Goal: Check status: Check status

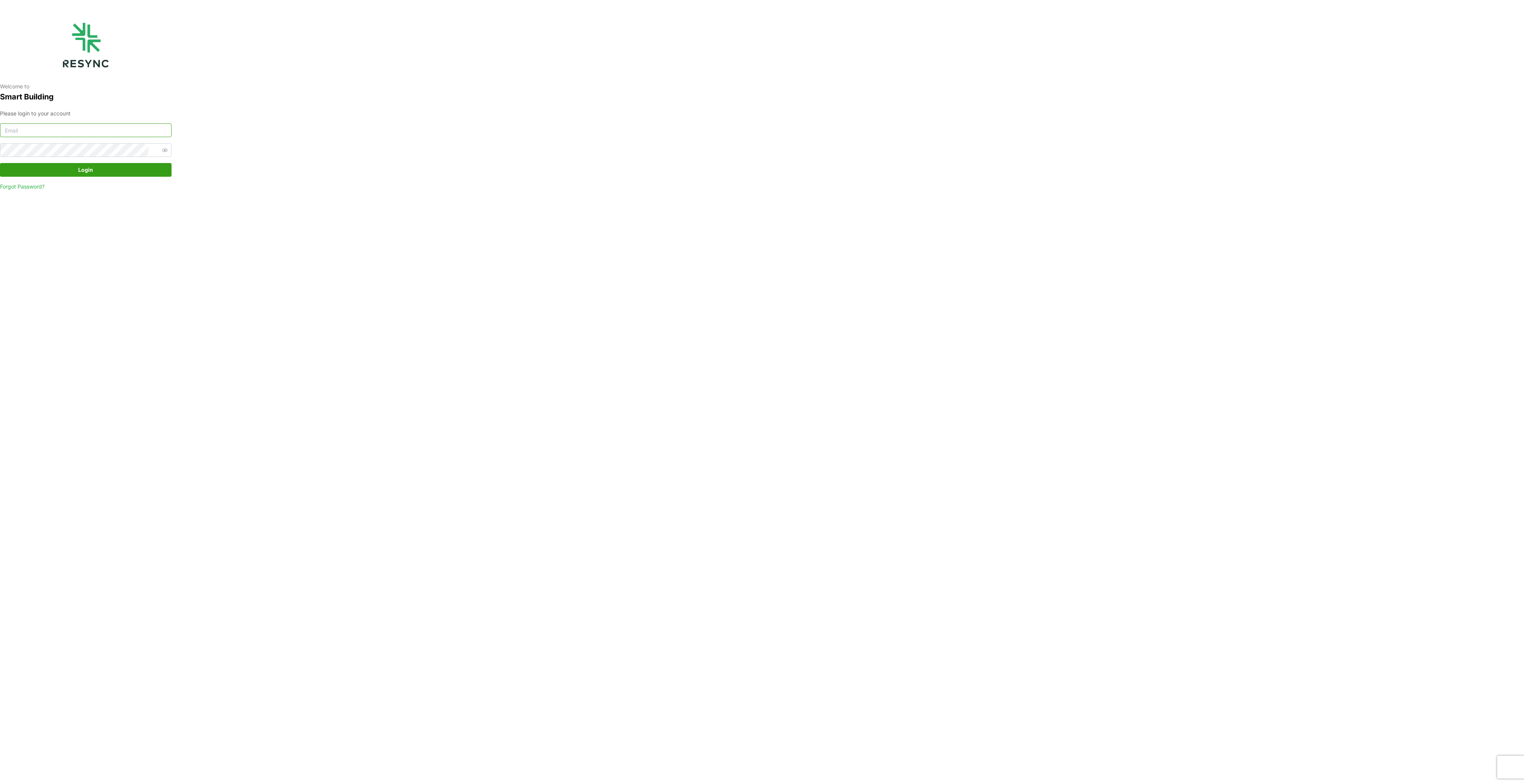
type input "audrey_yeow@defencecollectivesg.com"
click at [83, 170] on span "Login" at bounding box center [85, 170] width 15 height 13
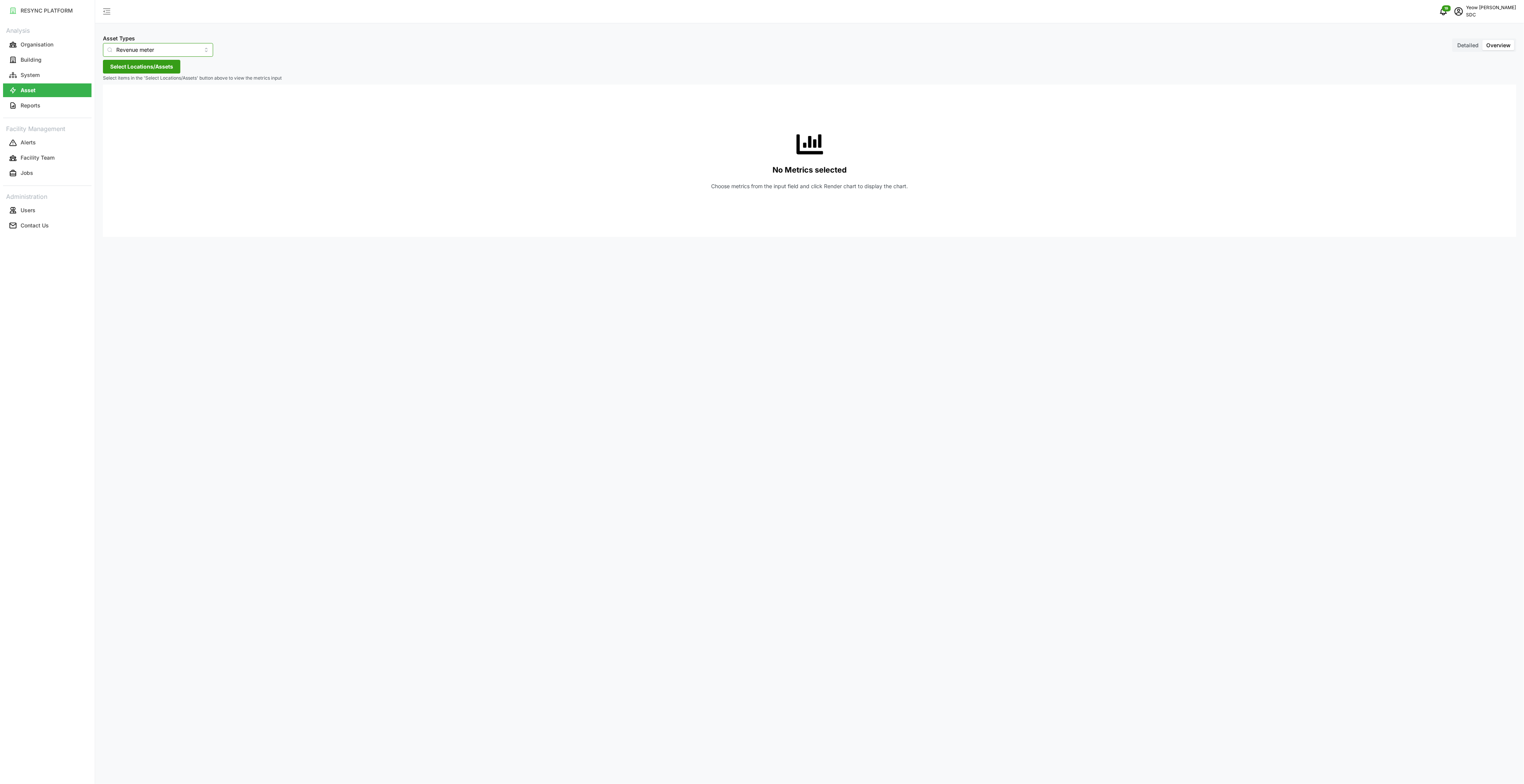
click at [172, 53] on input "Revenue meter" at bounding box center [158, 50] width 110 height 14
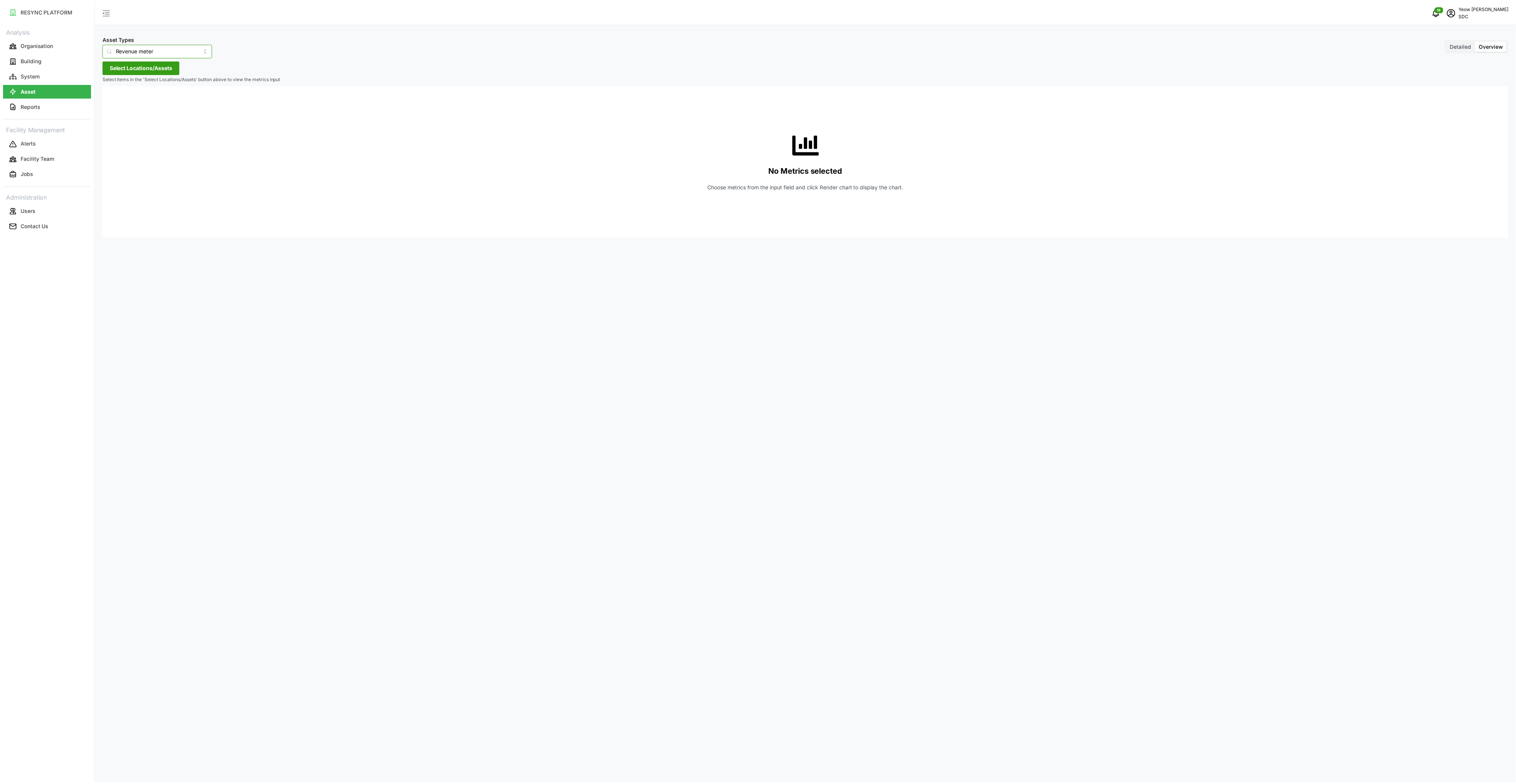
scroll to position [108, 0]
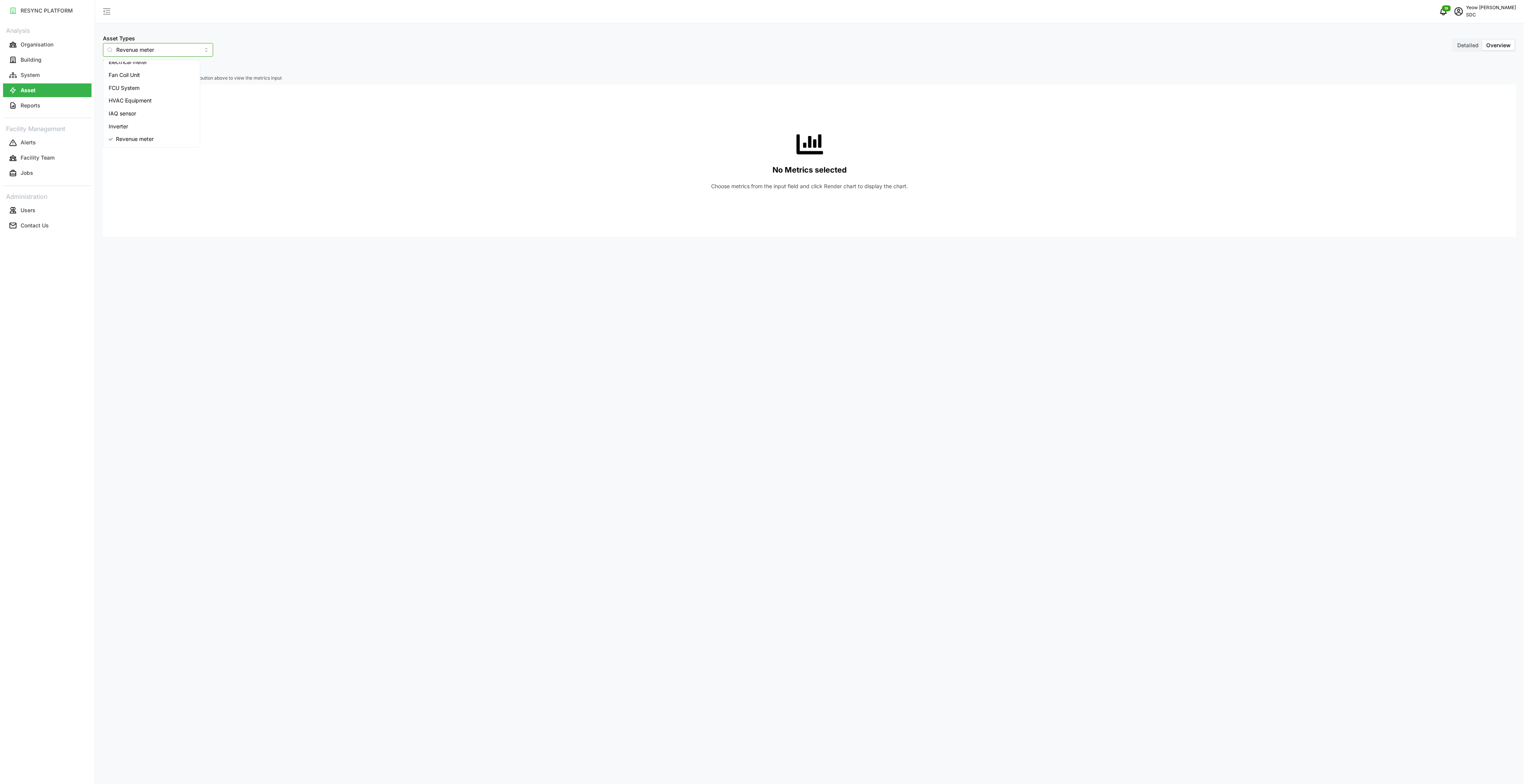
click at [133, 127] on div "Inverter" at bounding box center [152, 126] width 93 height 13
type input "Inverter"
click at [152, 67] on span "Select Locations/Assets" at bounding box center [141, 66] width 63 height 13
click at [113, 102] on polyline at bounding box center [113, 102] width 2 height 3
click at [118, 145] on icon at bounding box center [119, 145] width 6 height 6
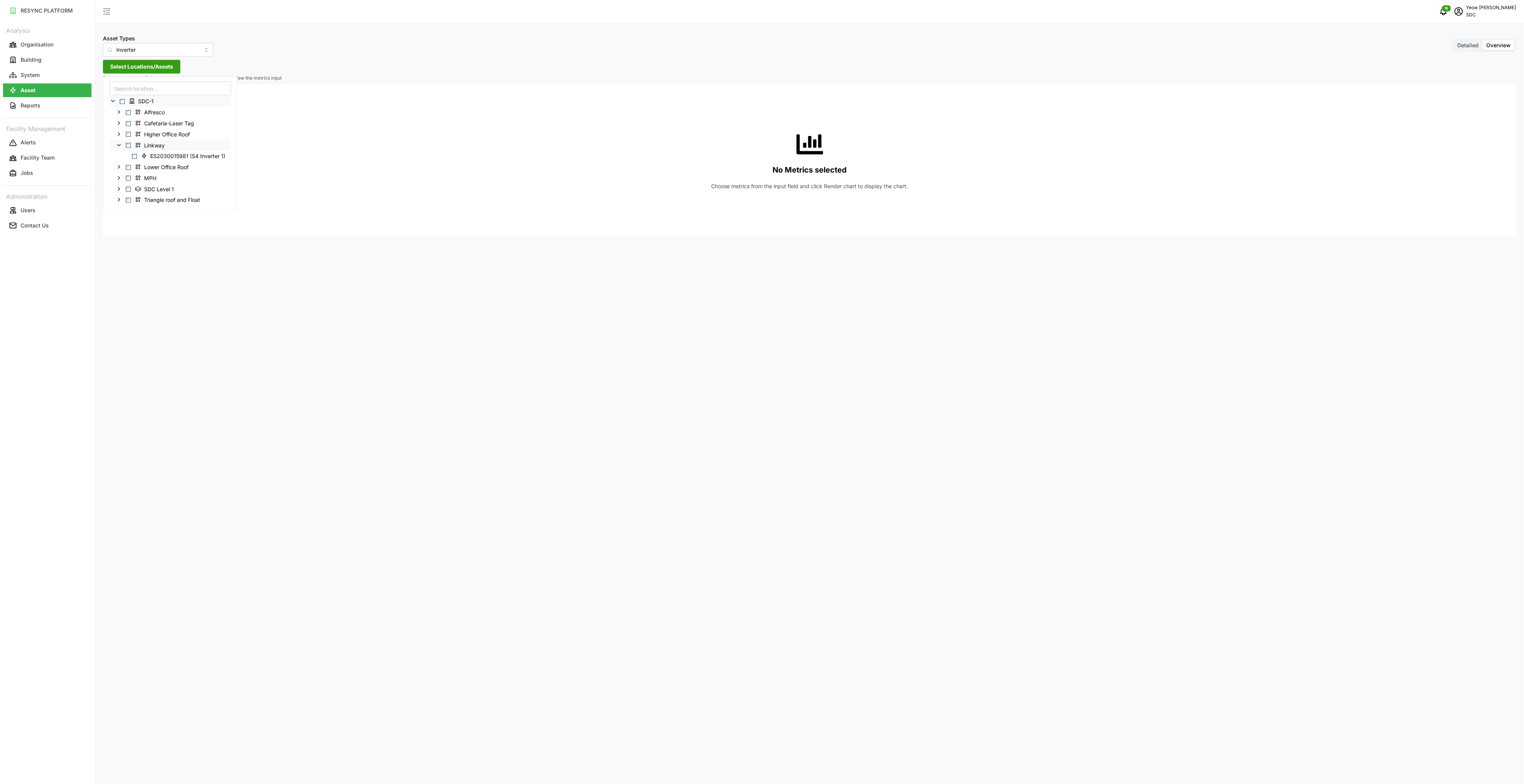
click at [129, 145] on span "Select Linkway" at bounding box center [128, 145] width 5 height 5
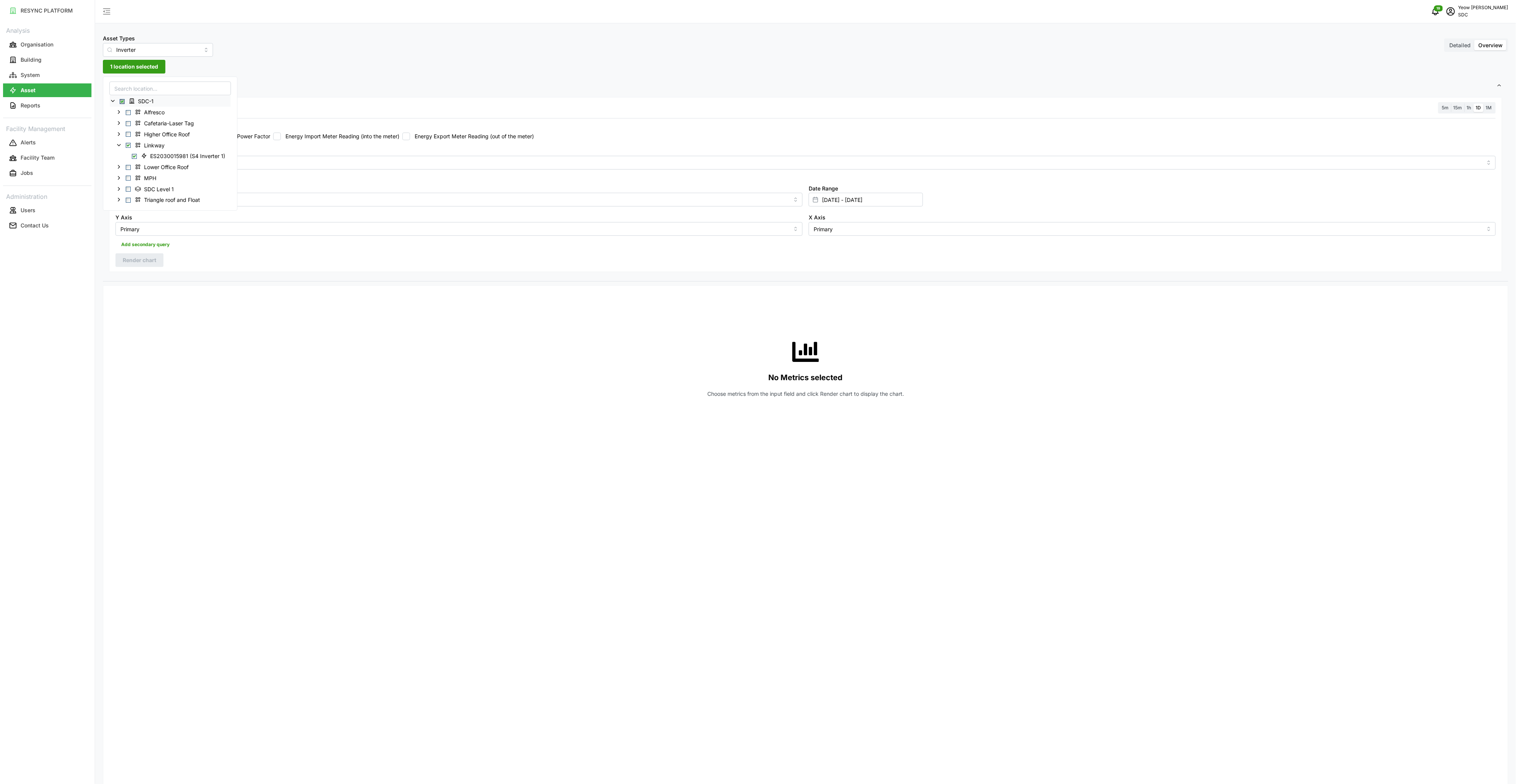
click at [814, 143] on div "Recommended Metrics Active Power Energy generation Power Factor Energy Import M…" at bounding box center [806, 179] width 1387 height 119
click at [167, 136] on input "Energy generation" at bounding box center [167, 136] width 8 height 8
checkbox input "true"
click at [1459, 109] on span "15m" at bounding box center [1458, 108] width 9 height 6
click at [1451, 103] on input "15m" at bounding box center [1451, 103] width 0 height 0
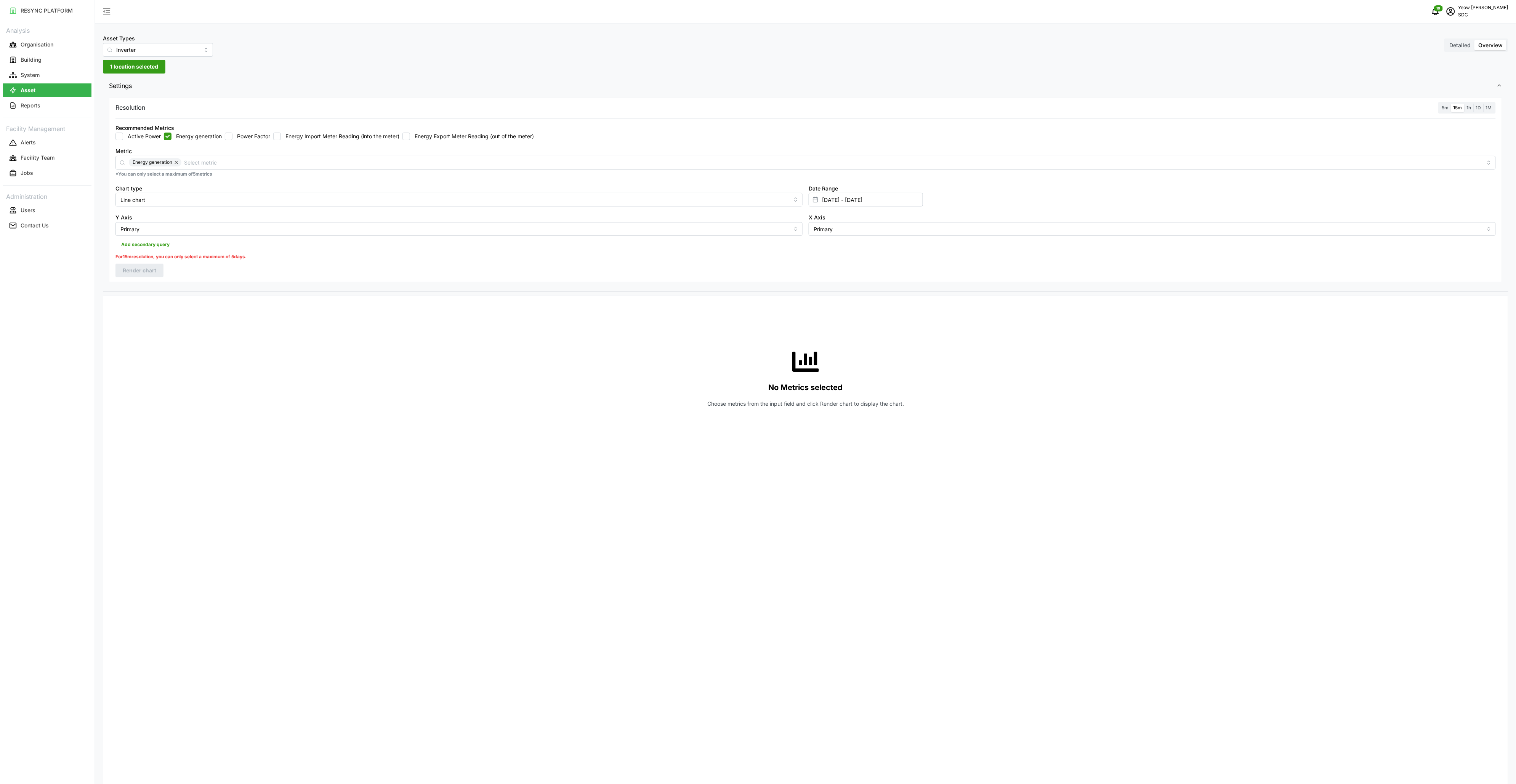
click at [1446, 109] on span "5m" at bounding box center [1446, 108] width 7 height 6
click at [1440, 103] on input "5m" at bounding box center [1440, 103] width 0 height 0
click at [188, 202] on input "Line chart" at bounding box center [459, 200] width 687 height 14
drag, startPoint x: 140, startPoint y: 230, endPoint x: 953, endPoint y: 231, distance: 813.0
click at [142, 231] on span "Bar chart" at bounding box center [133, 231] width 23 height 9
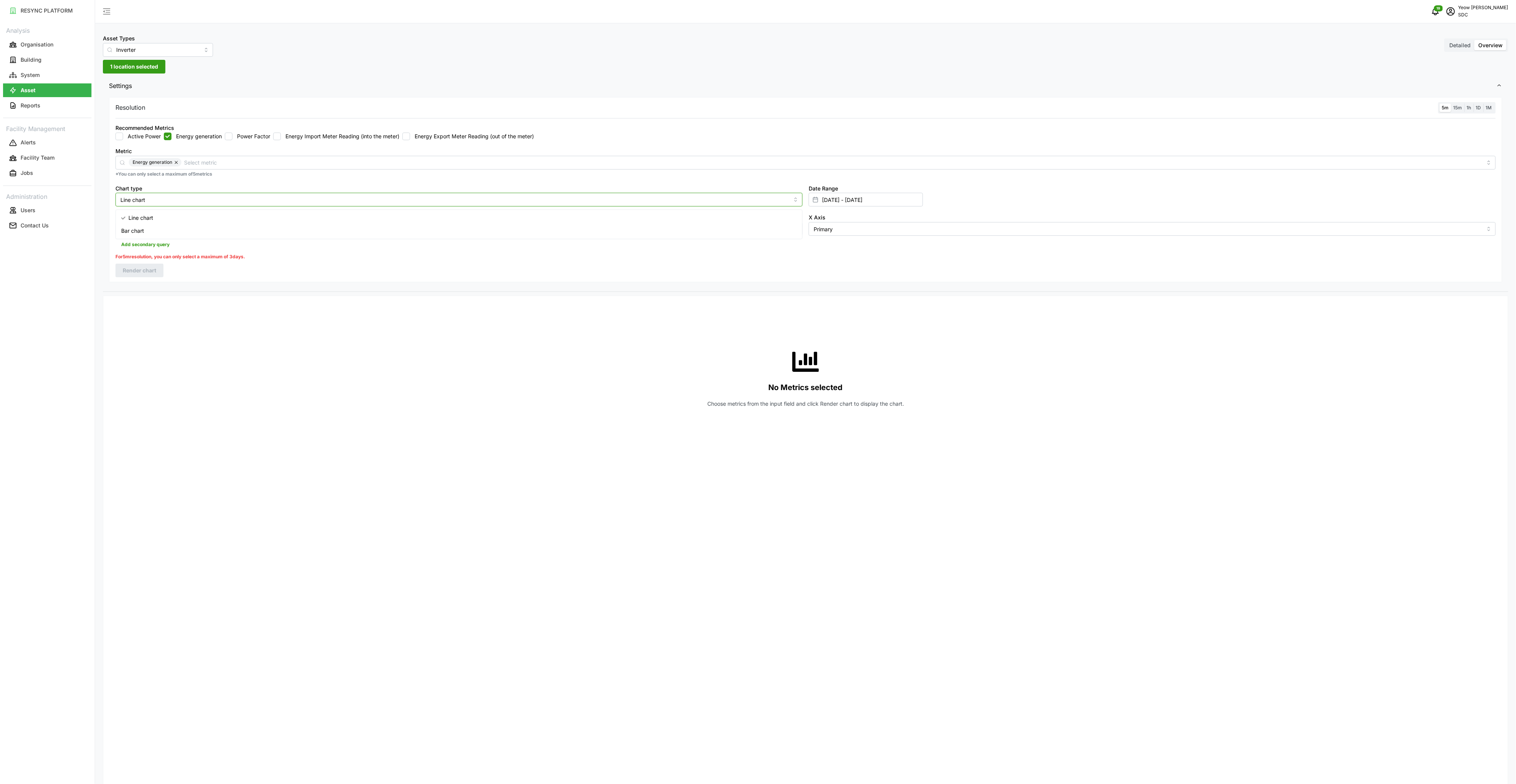
type input "Bar chart"
click at [869, 201] on input "01 Feb 2025 - 20 Feb 2025" at bounding box center [866, 200] width 114 height 14
click at [947, 224] on input "01 Feb 2025" at bounding box center [931, 226] width 49 height 14
click at [880, 320] on button "26" at bounding box center [882, 318] width 14 height 14
type input "20 Feb 2025 - 26 Sep 2025"
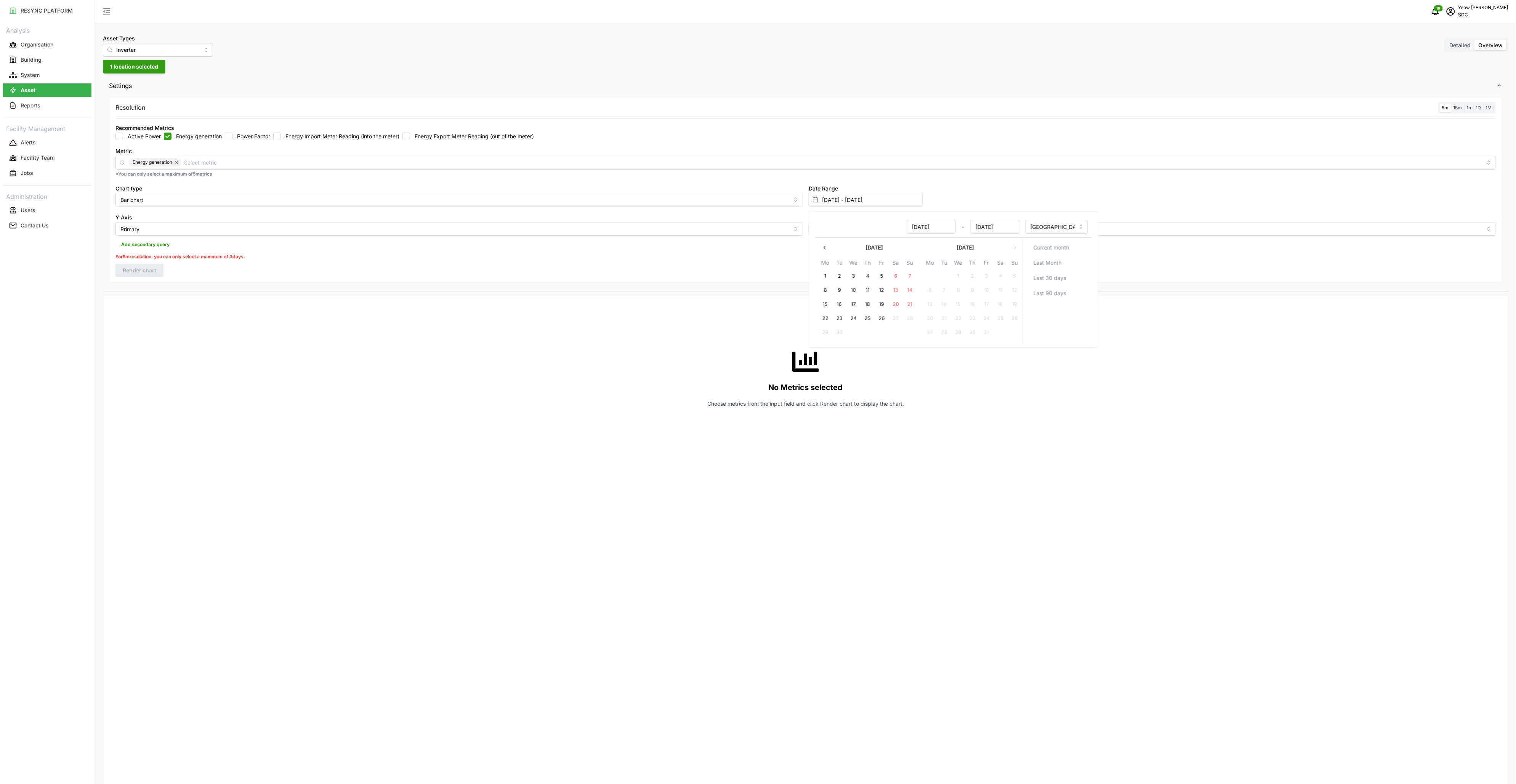
type input "20 Feb 2025"
type input "26 Sep 2025"
click at [1012, 227] on input "26 Sep 2025" at bounding box center [995, 226] width 49 height 14
click at [881, 317] on button "26" at bounding box center [882, 318] width 14 height 14
type input "[DATE] - [DATE]"
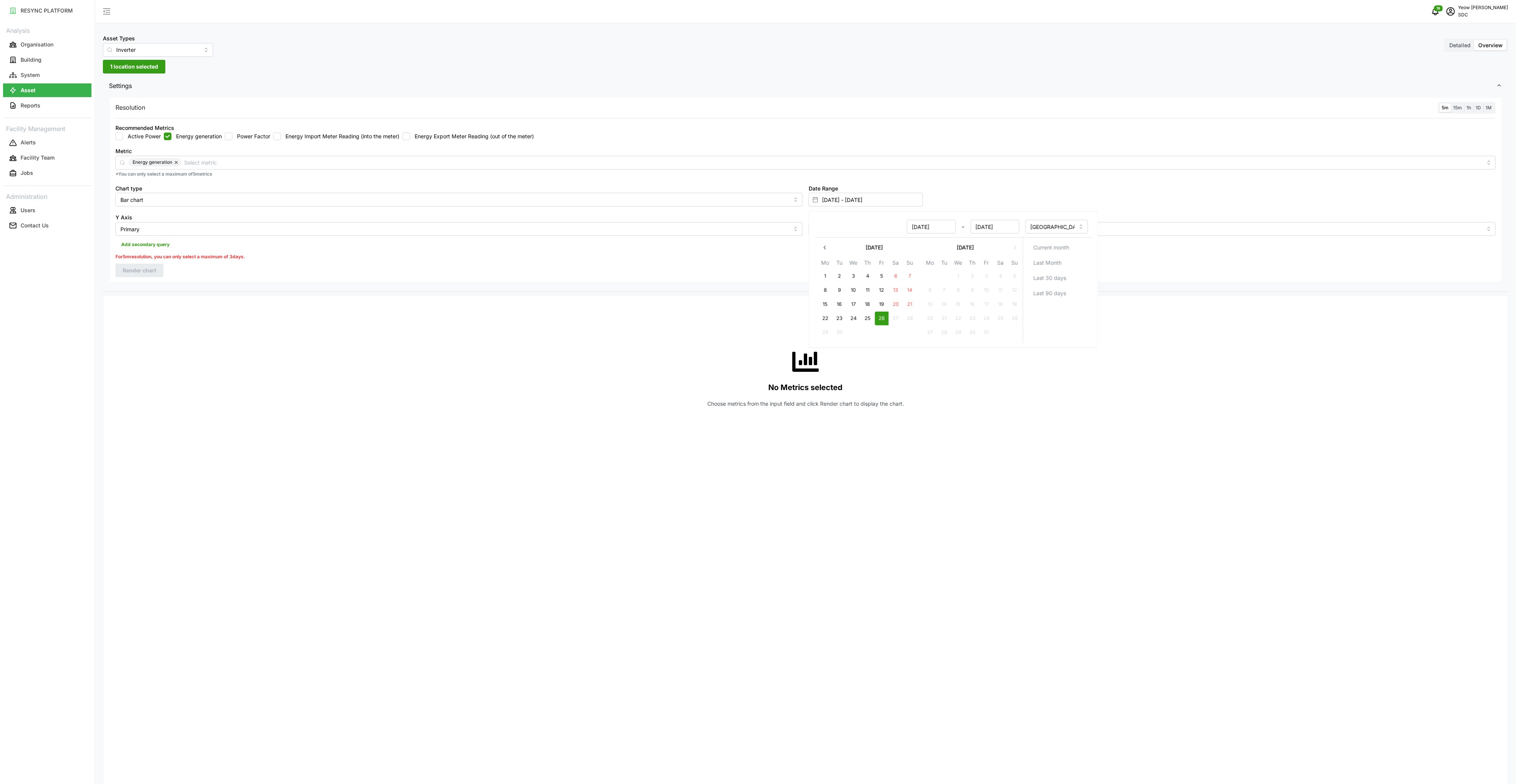
type input "26 Sep 2025"
click at [1175, 448] on div "No Metrics selected Choose metrics from the input field and click Render chart …" at bounding box center [806, 378] width 1381 height 152
click at [133, 261] on span "Render chart" at bounding box center [139, 260] width 34 height 13
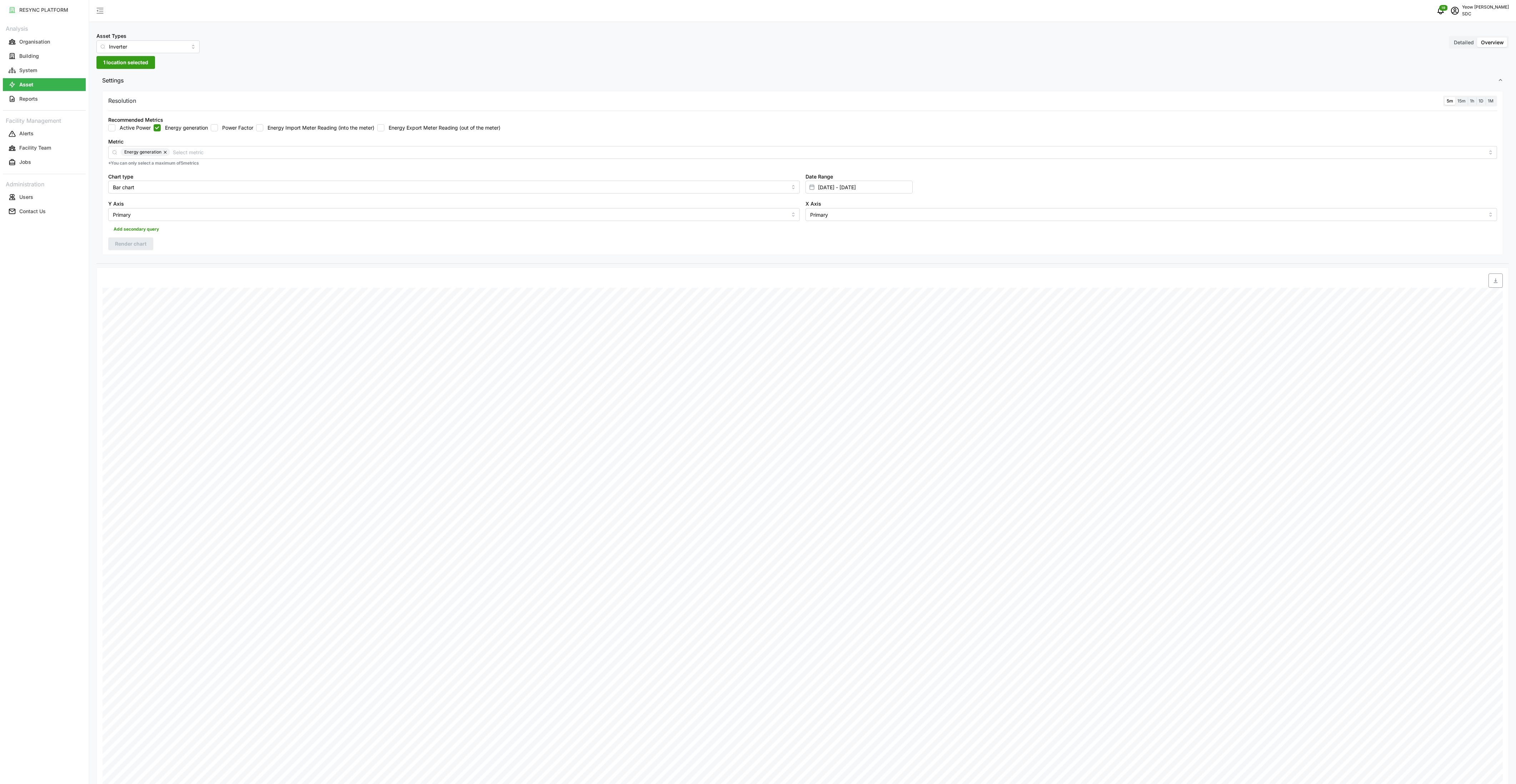
click at [1427, 102] on span "15m" at bounding box center [1462, 101] width 8 height 6
click at [1427, 97] on input "15m" at bounding box center [1455, 97] width 0 height 0
click at [1427, 100] on span "5m" at bounding box center [1450, 101] width 6 height 6
click at [1427, 97] on input "5m" at bounding box center [1445, 97] width 0 height 0
click at [127, 248] on span "Render chart" at bounding box center [131, 244] width 31 height 12
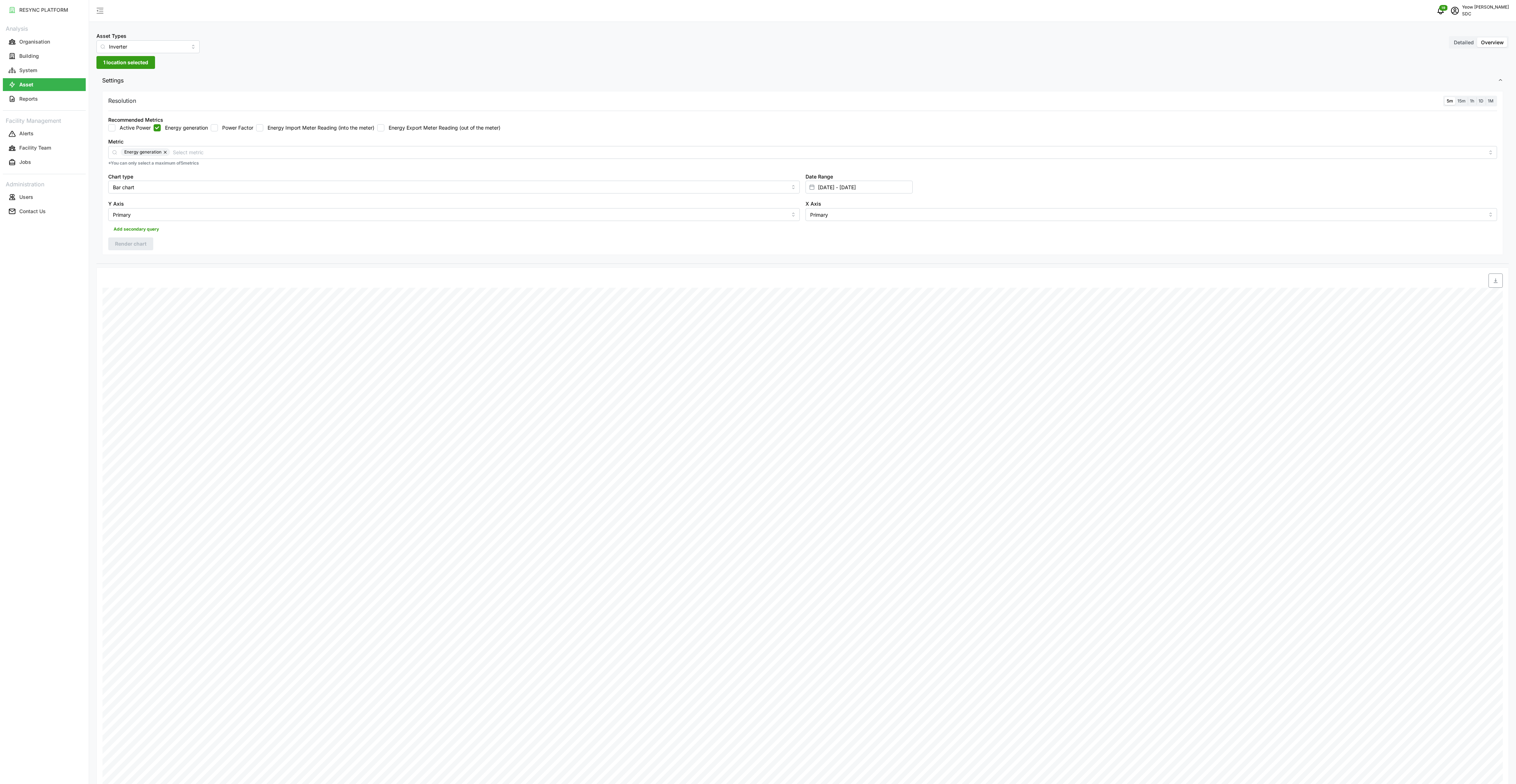
click at [1427, 102] on span "15m" at bounding box center [1462, 101] width 8 height 6
click at [1427, 97] on input "15m" at bounding box center [1455, 97] width 0 height 0
click at [133, 246] on span "Render chart" at bounding box center [131, 244] width 31 height 12
drag, startPoint x: 1446, startPoint y: 101, endPoint x: 1302, endPoint y: 87, distance: 144.7
click at [1427, 101] on label "5m" at bounding box center [1450, 101] width 10 height 8
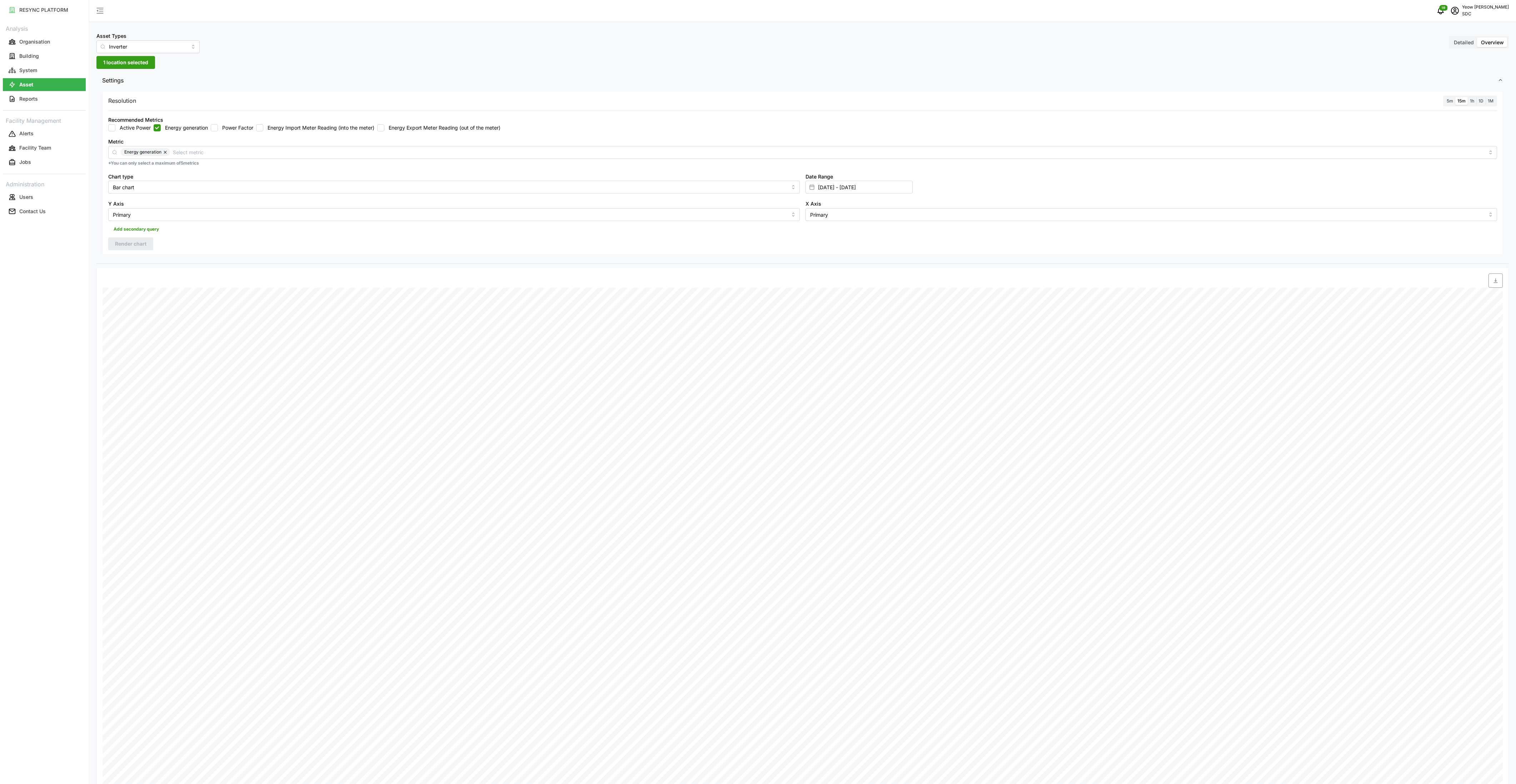
click at [1427, 97] on input "5m" at bounding box center [1445, 97] width 0 height 0
click at [117, 245] on span "Render chart" at bounding box center [131, 244] width 31 height 12
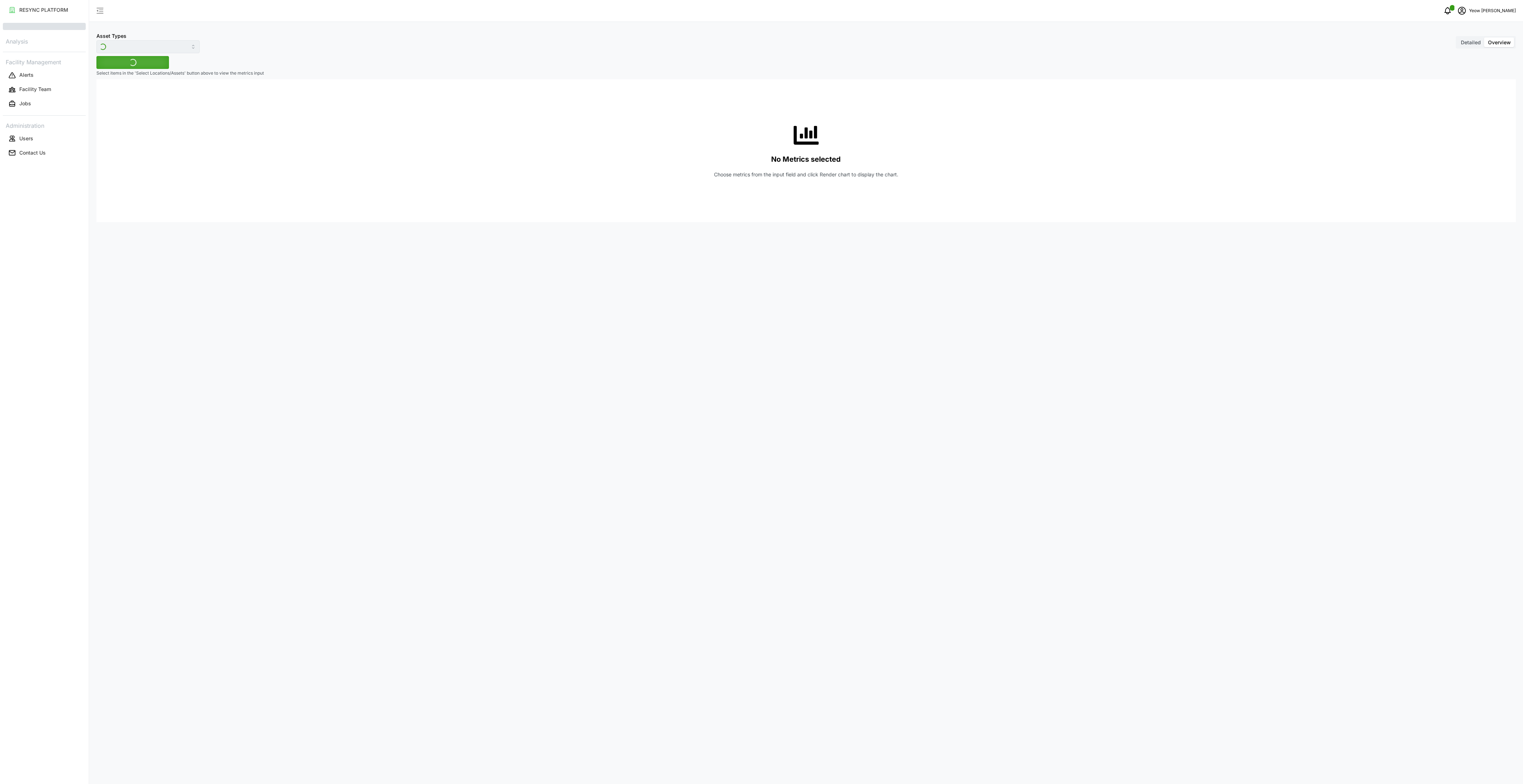
type input "Inverter"
click at [137, 66] on span "Select Locations/Assets" at bounding box center [132, 62] width 59 height 12
click at [105, 95] on icon at bounding box center [106, 94] width 6 height 6
click at [122, 136] on span "Select Linkway" at bounding box center [120, 136] width 5 height 5
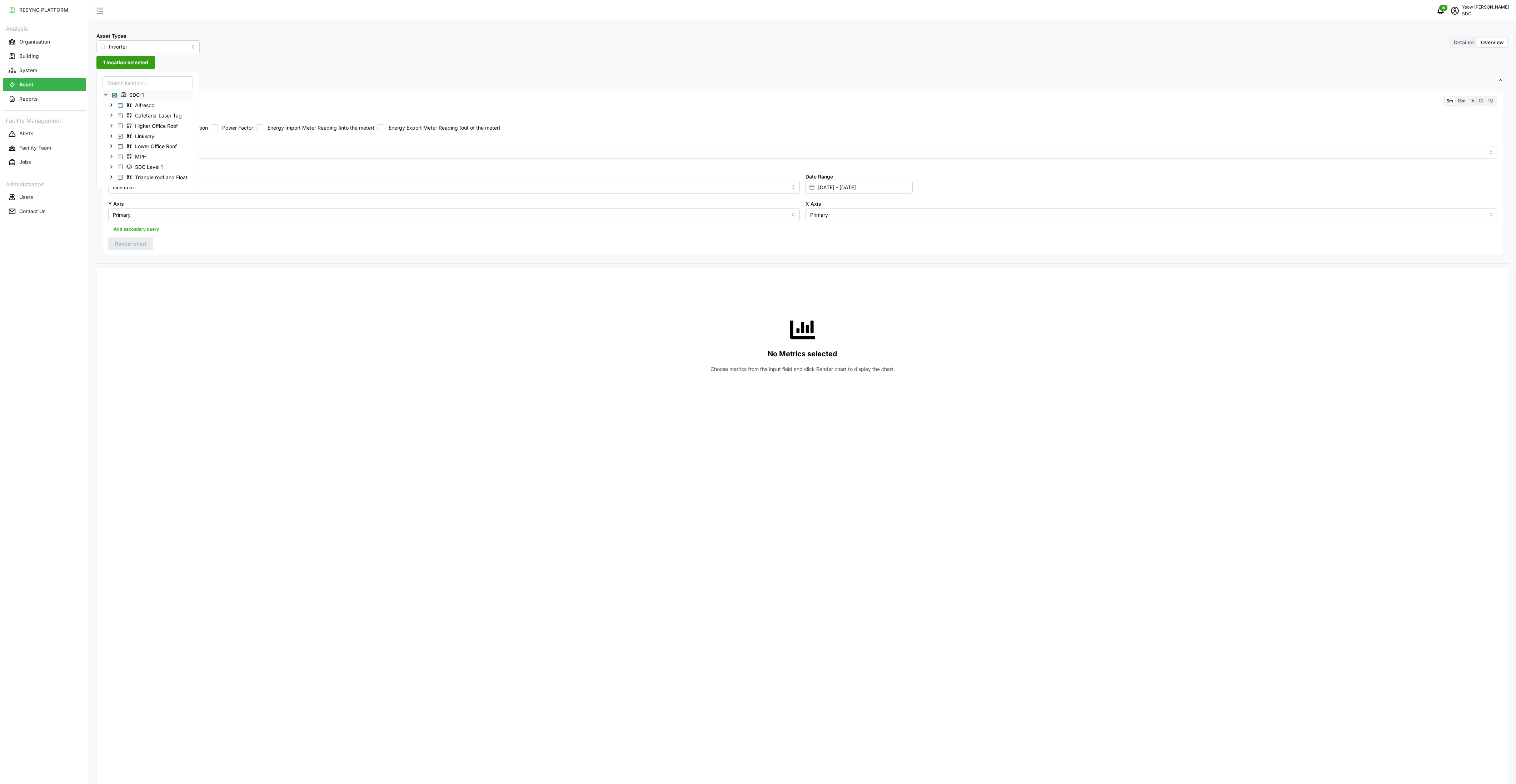
click at [591, 99] on div "Resolution 5m 15m 1h 1D 1M" at bounding box center [803, 102] width 1389 height 11
click at [160, 129] on input "Energy generation" at bounding box center [157, 127] width 7 height 7
checkbox input "true"
click at [628, 194] on input "Line chart" at bounding box center [453, 187] width 691 height 13
click at [147, 186] on input "Line chart" at bounding box center [453, 187] width 691 height 13
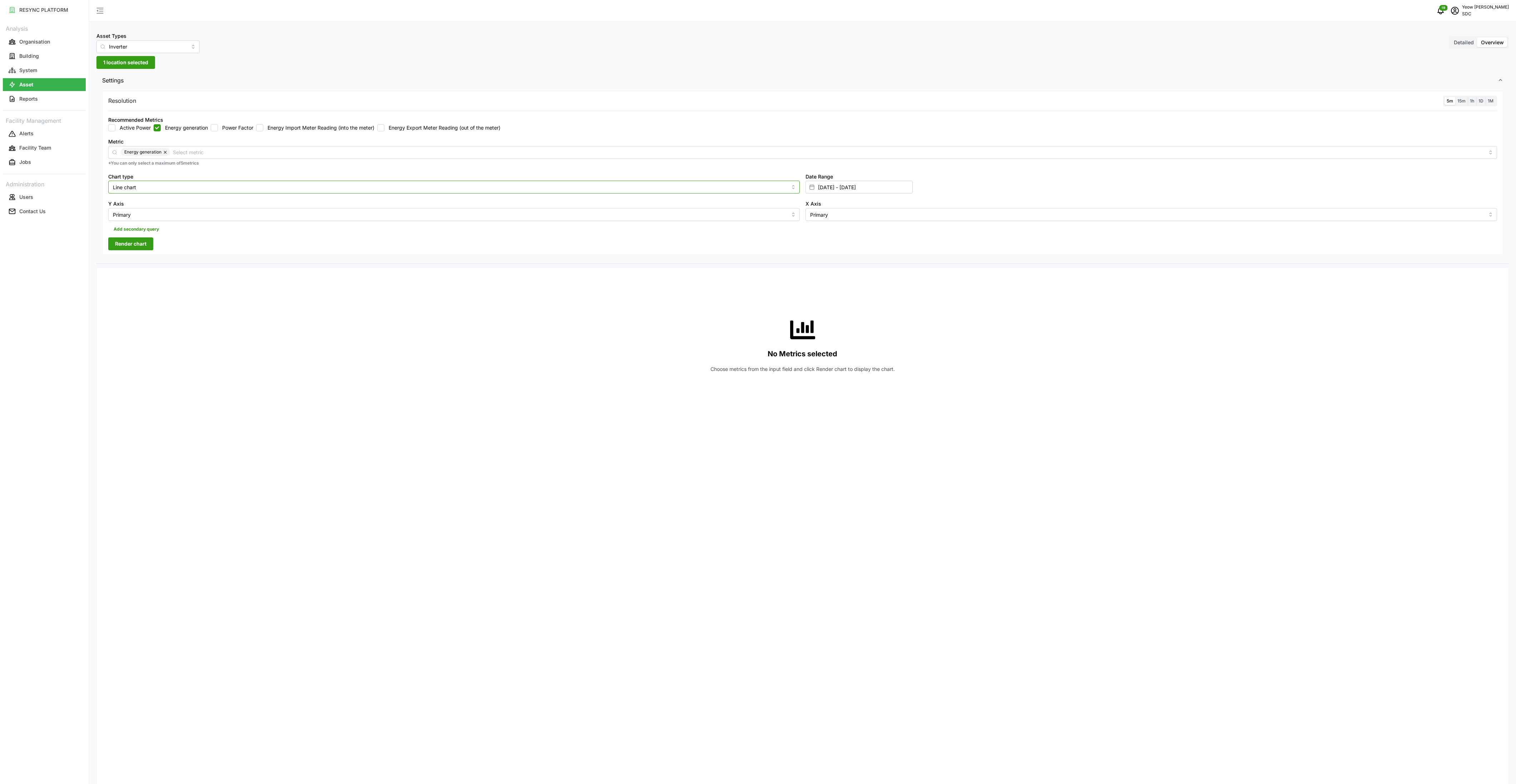
click at [128, 188] on input "Line chart" at bounding box center [453, 187] width 691 height 13
drag, startPoint x: 128, startPoint y: 188, endPoint x: 353, endPoint y: 225, distance: 228.0
click at [136, 215] on div "Bar chart" at bounding box center [453, 216] width 688 height 12
type input "Bar chart"
click at [120, 247] on span "Render chart" at bounding box center [131, 244] width 31 height 12
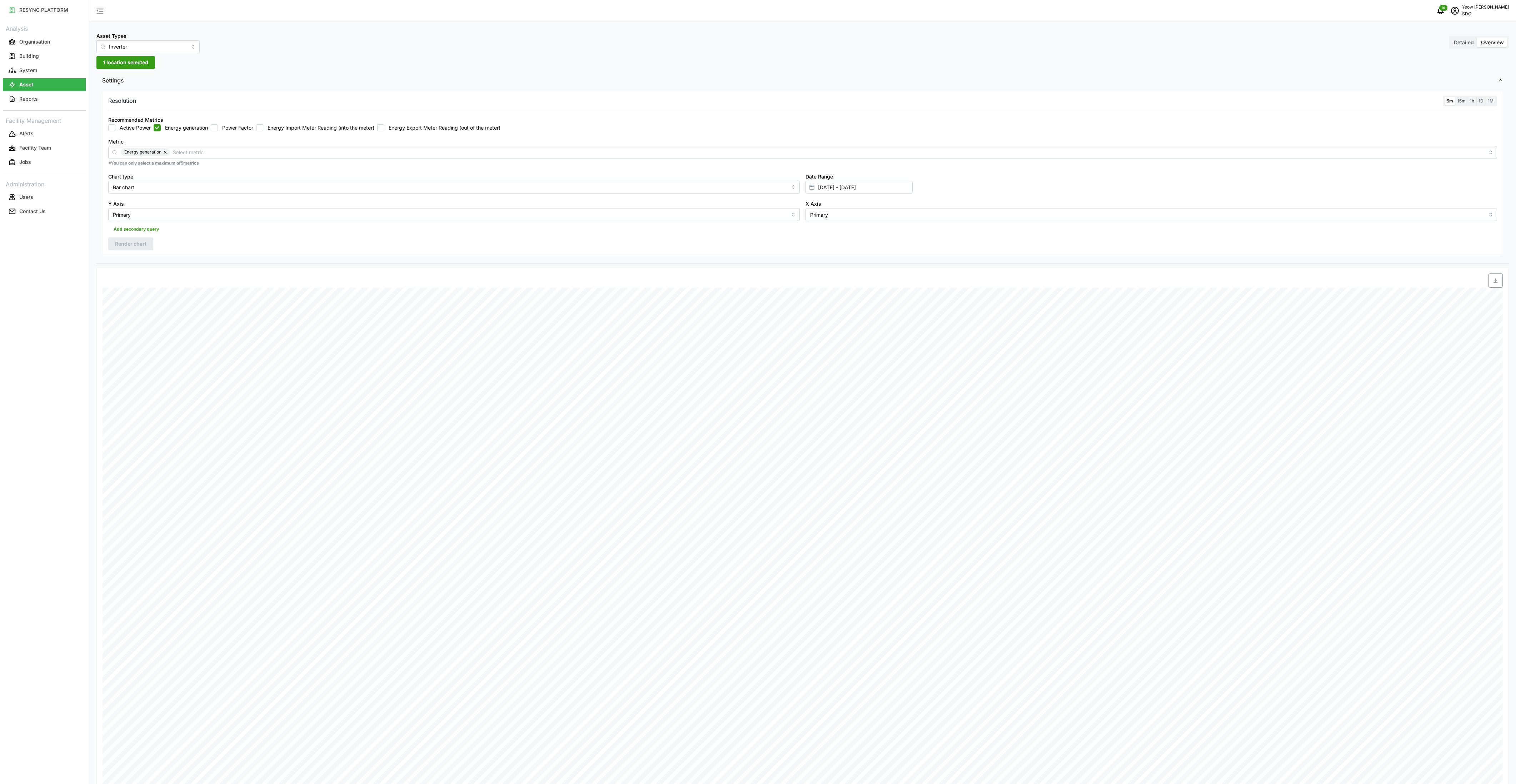
drag, startPoint x: 256, startPoint y: 53, endPoint x: 245, endPoint y: 53, distance: 11.0
click at [256, 53] on div "Asset Types Inverter Detailed Overview 1 location selected Settings Resolution …" at bounding box center [803, 507] width 1427 height 1014
click at [1458, 103] on label "15m" at bounding box center [1461, 101] width 12 height 8
click at [1455, 97] on input "15m" at bounding box center [1455, 97] width 0 height 0
click at [128, 241] on span "Render chart" at bounding box center [131, 244] width 31 height 12
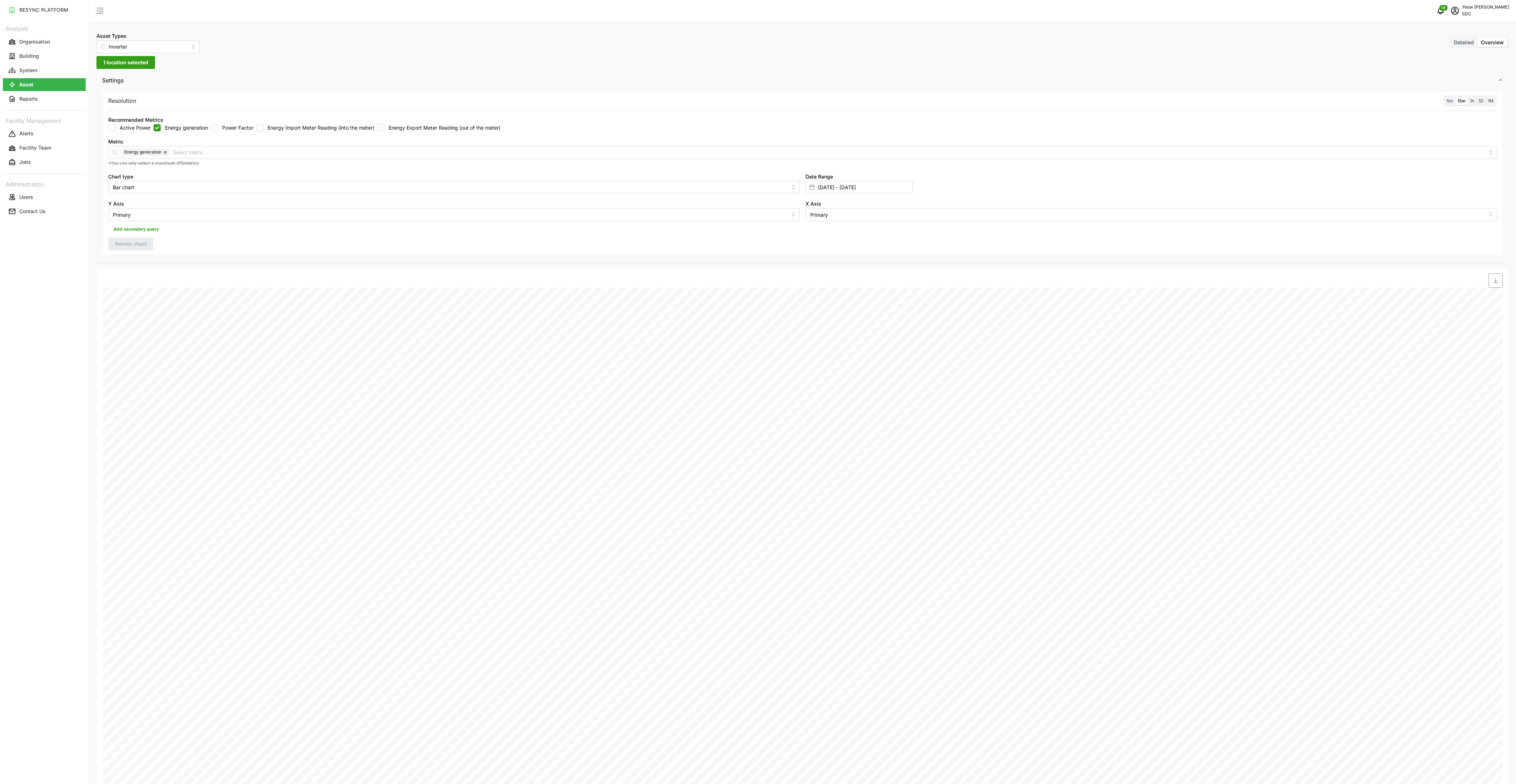
click at [1450, 100] on span "5m" at bounding box center [1450, 101] width 6 height 6
click at [1445, 97] on input "5m" at bounding box center [1445, 97] width 0 height 0
click at [134, 240] on span "Render chart" at bounding box center [131, 244] width 31 height 12
click at [1460, 102] on span "15m" at bounding box center [1462, 101] width 8 height 6
click at [1455, 97] on input "15m" at bounding box center [1455, 97] width 0 height 0
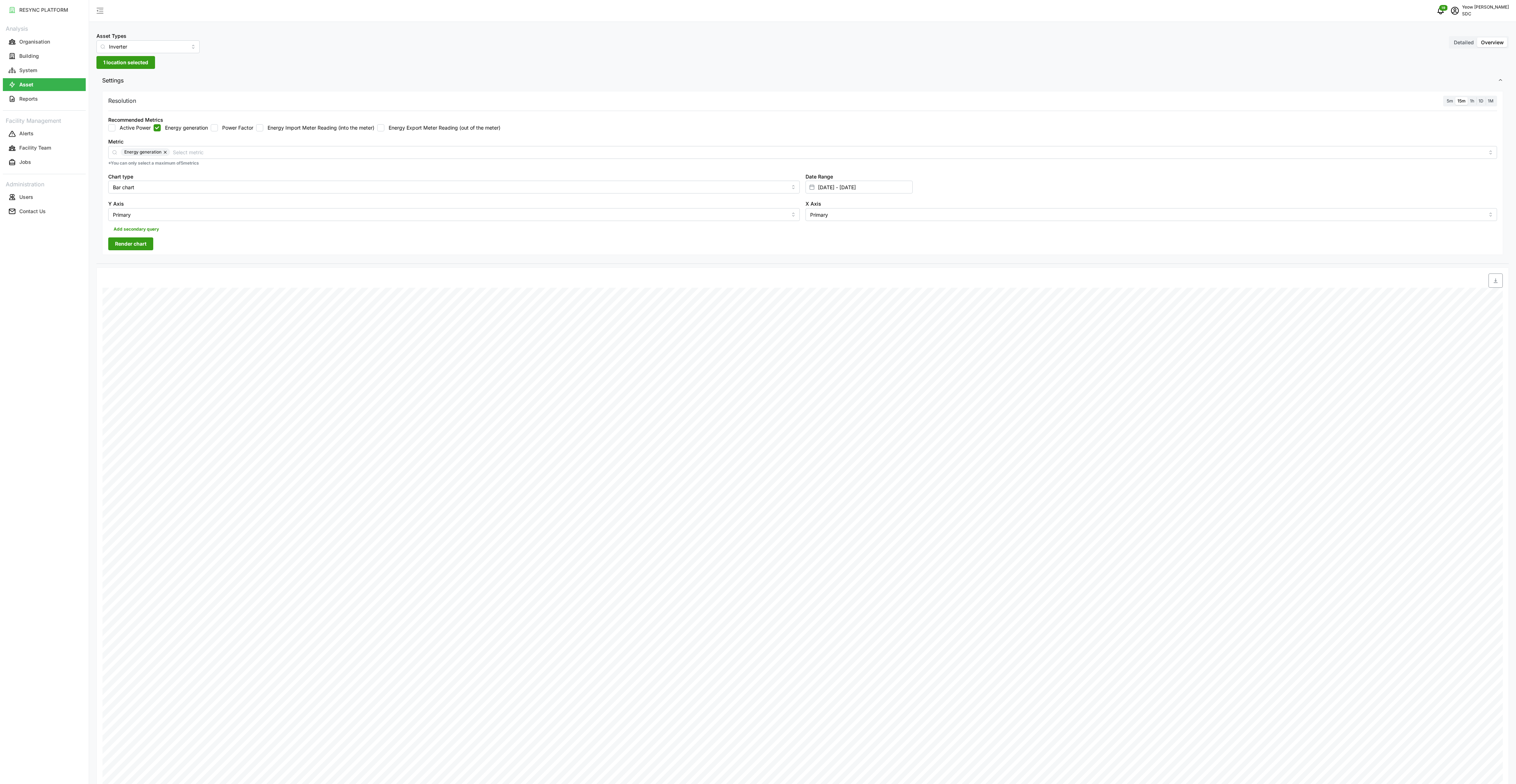
click at [129, 248] on span "Render chart" at bounding box center [131, 244] width 31 height 12
click at [1451, 101] on span "5m" at bounding box center [1450, 101] width 6 height 6
click at [1445, 97] on input "5m" at bounding box center [1445, 97] width 0 height 0
click at [125, 244] on span "Render chart" at bounding box center [131, 244] width 31 height 12
click at [1460, 99] on span "15m" at bounding box center [1462, 101] width 8 height 6
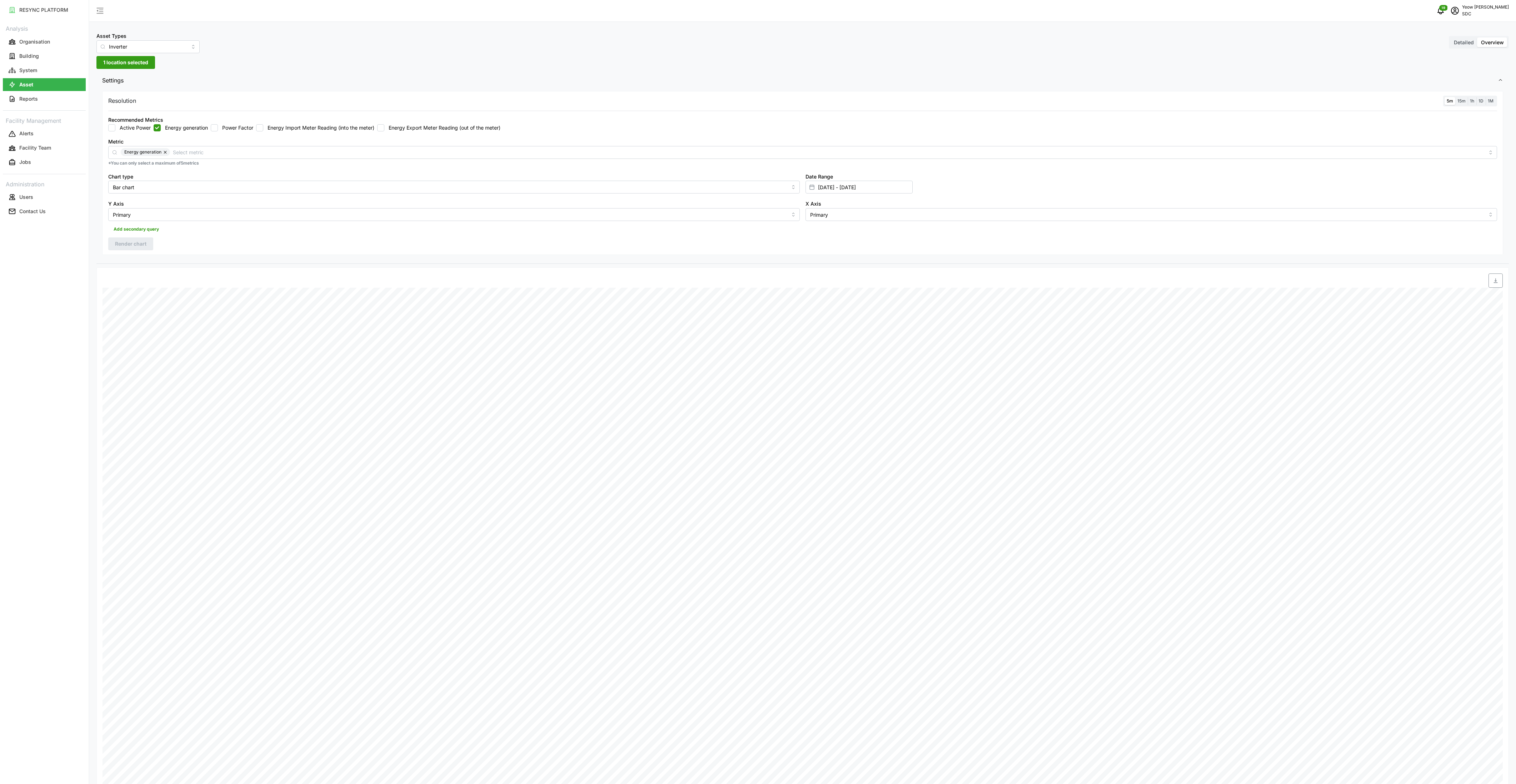
click at [1455, 97] on input "15m" at bounding box center [1455, 97] width 0 height 0
click at [130, 243] on span "Render chart" at bounding box center [131, 244] width 31 height 12
click at [1447, 103] on span "5m" at bounding box center [1450, 101] width 6 height 6
click at [1445, 97] on input "5m" at bounding box center [1445, 97] width 0 height 0
click at [136, 243] on span "Render chart" at bounding box center [131, 244] width 31 height 12
